Goal: Check status

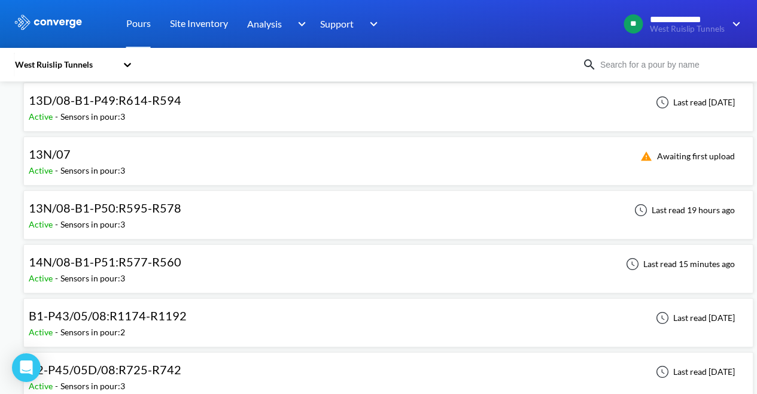
scroll to position [1034, 0]
click at [118, 281] on div "Sensors in pour: 3" at bounding box center [92, 277] width 65 height 13
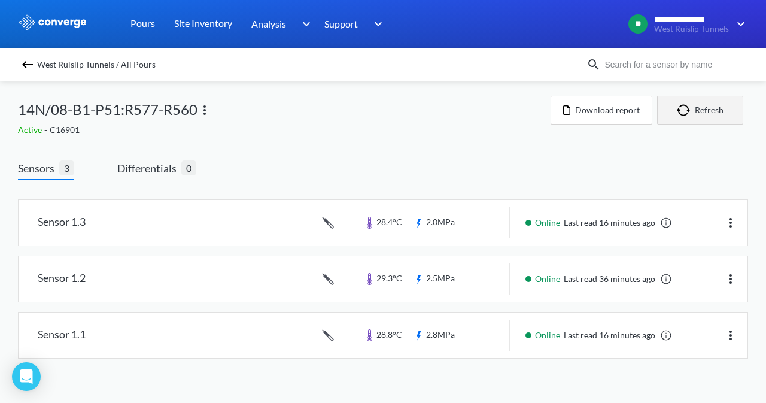
click at [696, 107] on button "Refresh" at bounding box center [700, 110] width 86 height 29
drag, startPoint x: 660, startPoint y: 72, endPoint x: 666, endPoint y: 63, distance: 10.3
click at [666, 63] on div "West Ruislip Tunnels / All Pours" at bounding box center [383, 64] width 730 height 17
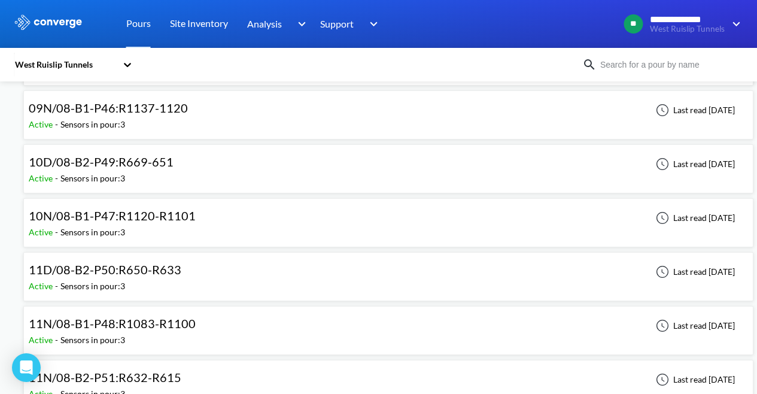
scroll to position [704, 0]
